Goal: Check status: Check status

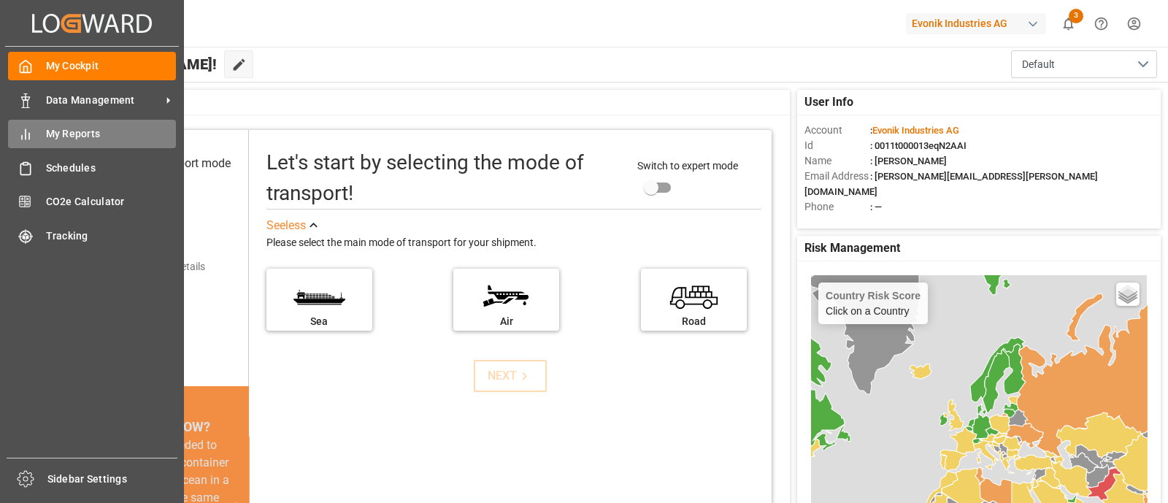
click at [61, 139] on span "My Reports" at bounding box center [111, 133] width 131 height 15
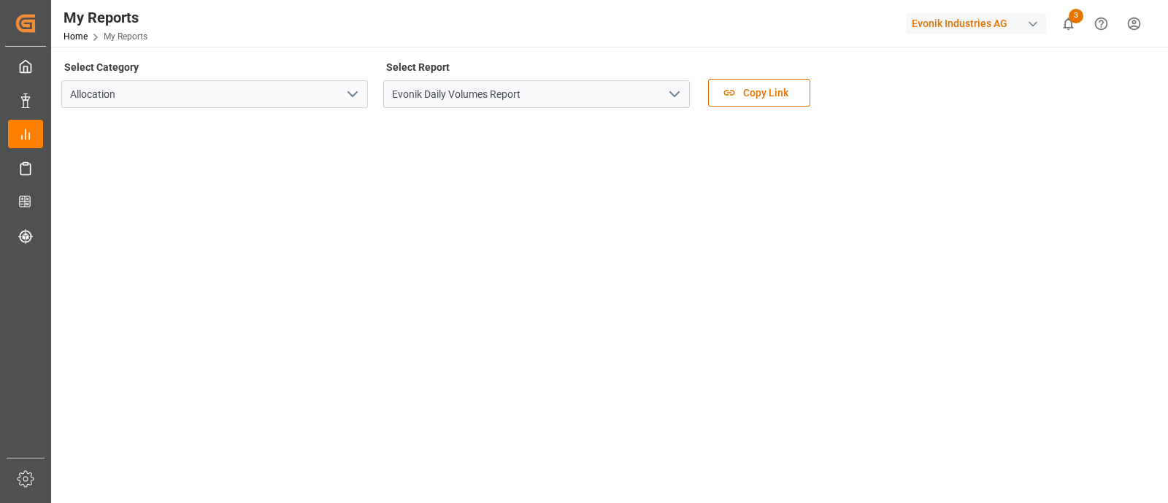
click at [671, 97] on icon "open menu" at bounding box center [675, 94] width 18 height 18
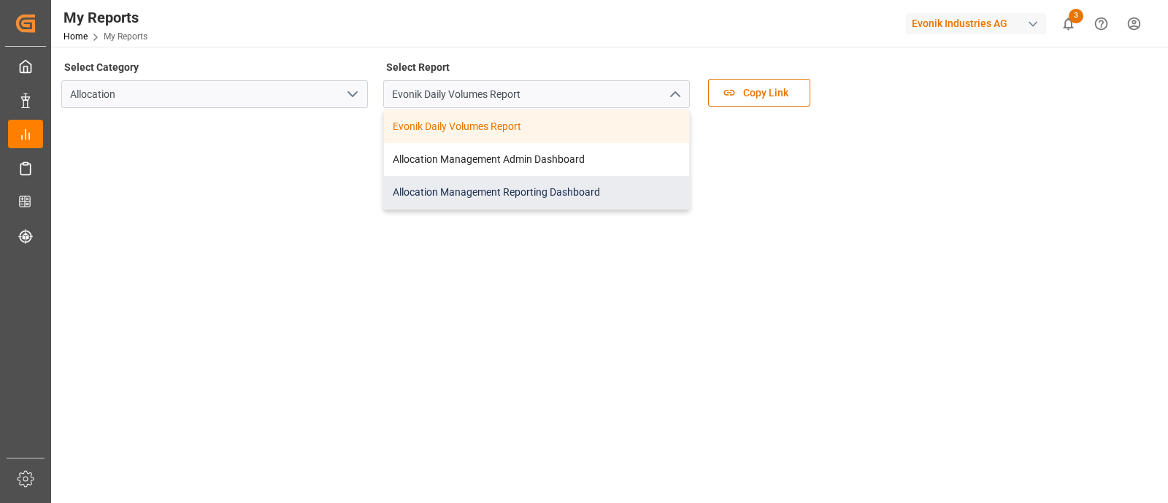
click at [500, 190] on div "Allocation Management Reporting Dashboard" at bounding box center [536, 192] width 305 height 33
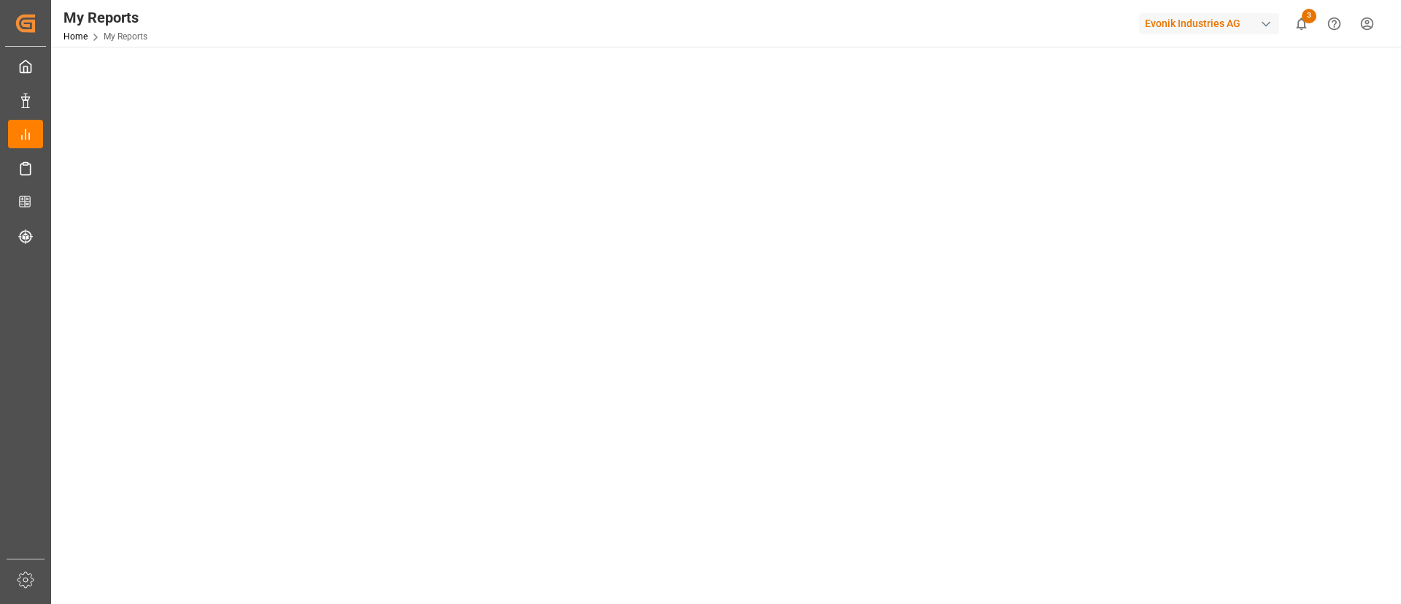
scroll to position [109, 0]
drag, startPoint x: 1144, startPoint y: 0, endPoint x: 58, endPoint y: 363, distance: 1144.9
click at [58, 363] on main "Select Category Allocation Select Report Allocation Management Reporting Dashbo…" at bounding box center [724, 271] width 1347 height 649
